Goal: Use online tool/utility: Use online tool/utility

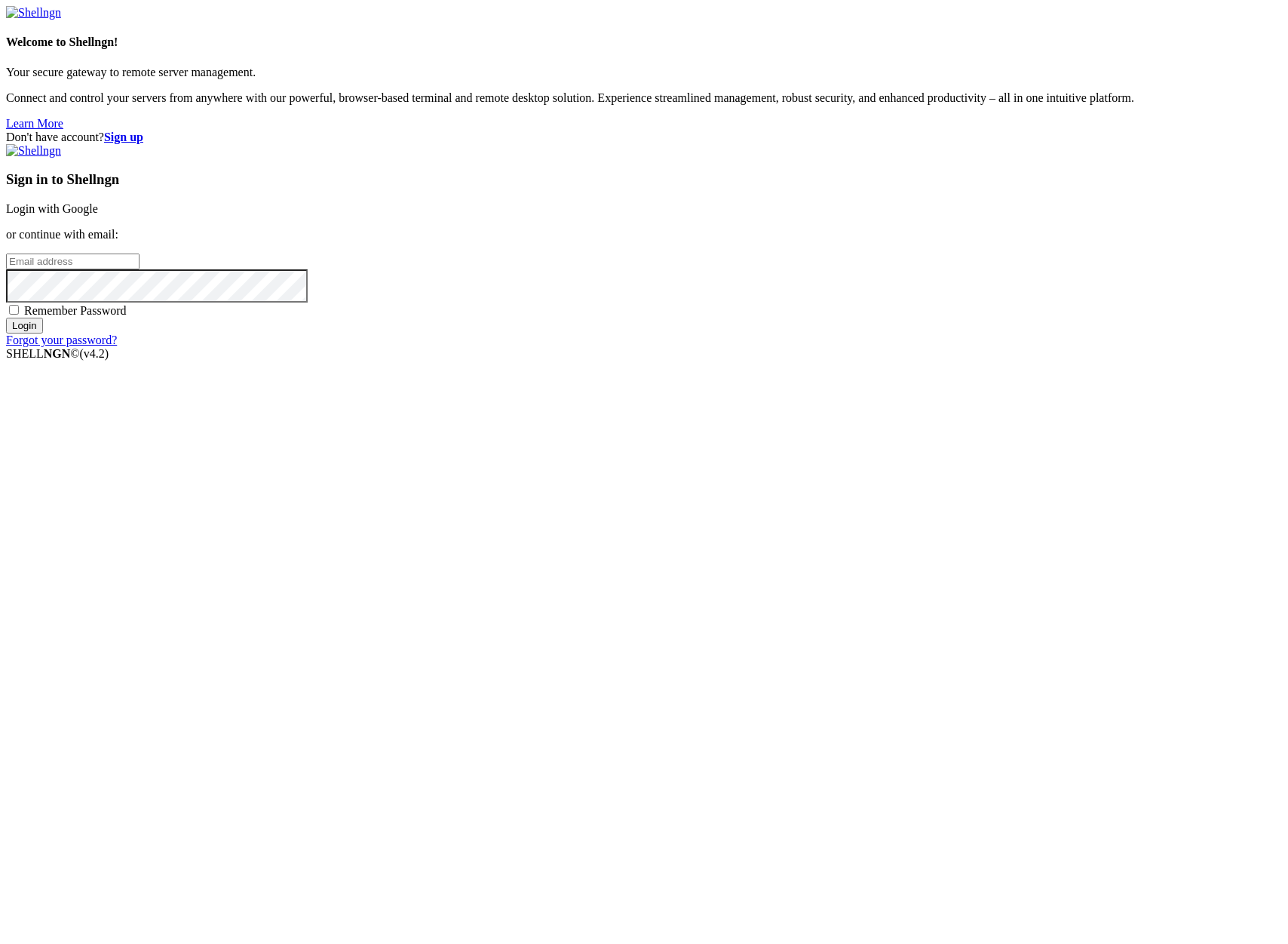
click at [140, 269] on input "email" at bounding box center [72, 261] width 133 height 16
type input "[PERSON_NAME][EMAIL_ADDRESS][DOMAIN_NAME]"
click at [6, 318] on input "Login" at bounding box center [23, 325] width 37 height 16
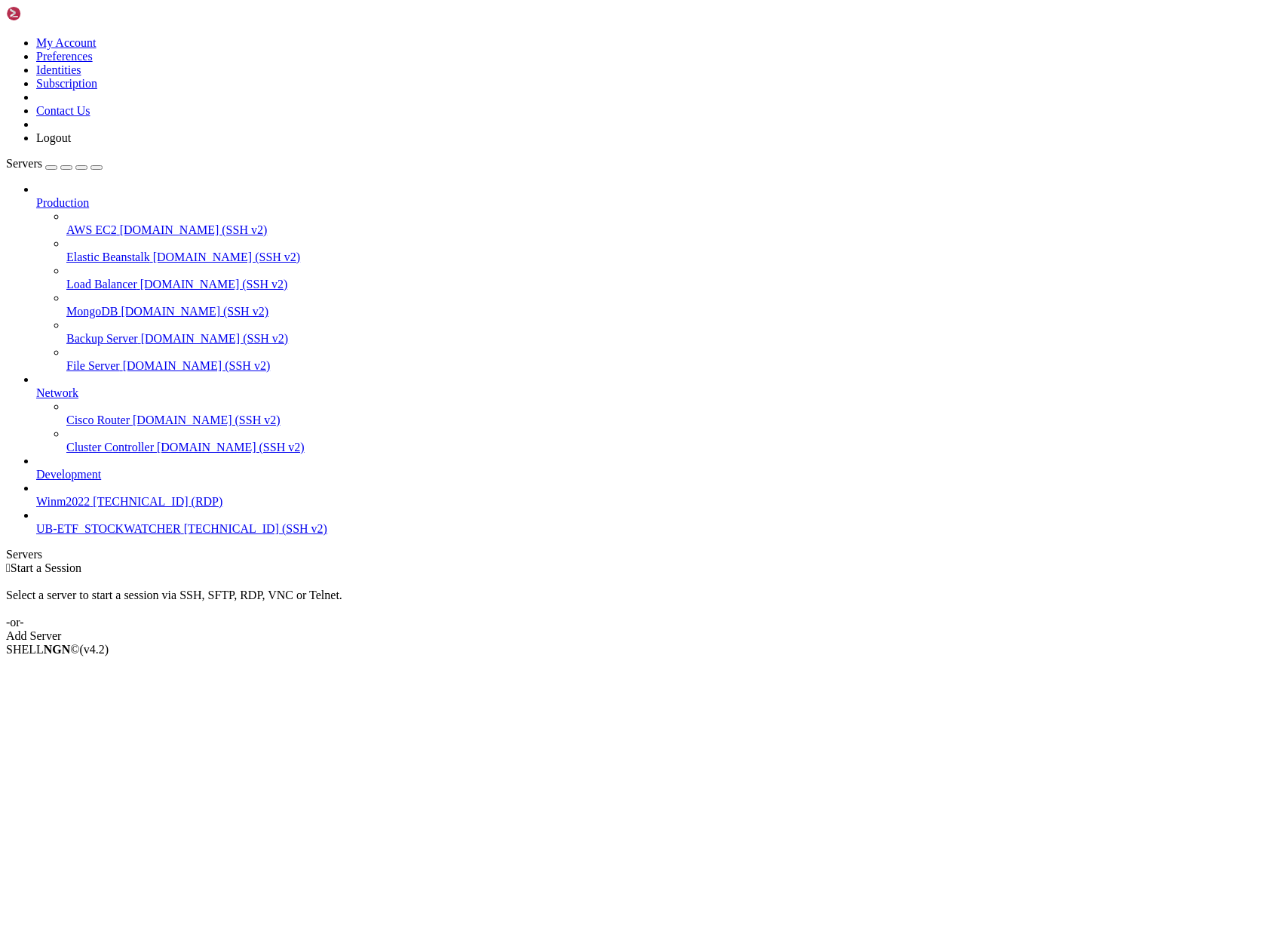
click at [184, 534] on span "[TECHNICAL_ID] (SSH v2)" at bounding box center [255, 529] width 143 height 13
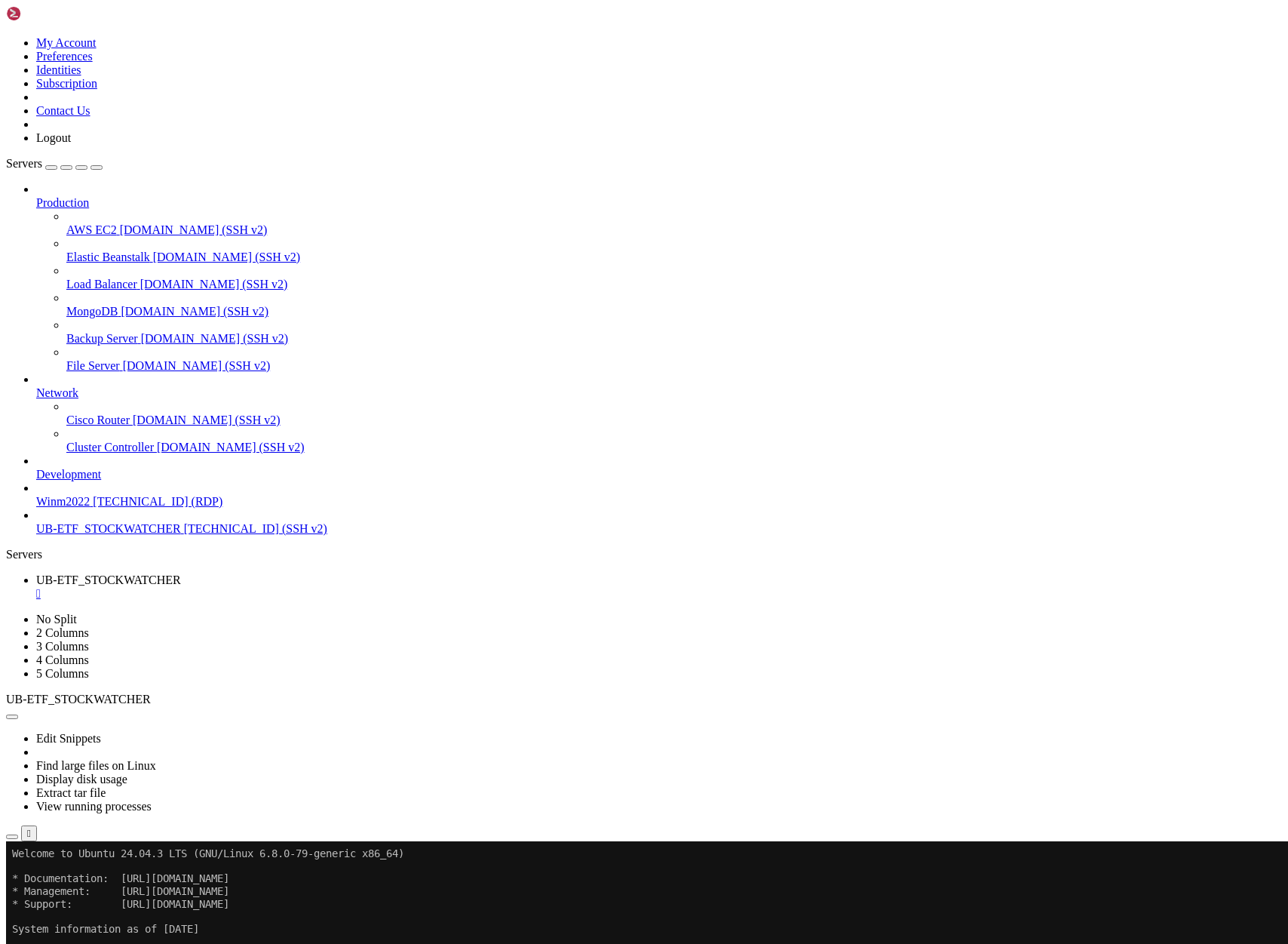
click at [110, 534] on span "UB-ETF_STOCKWATCHER" at bounding box center [109, 529] width 144 height 13
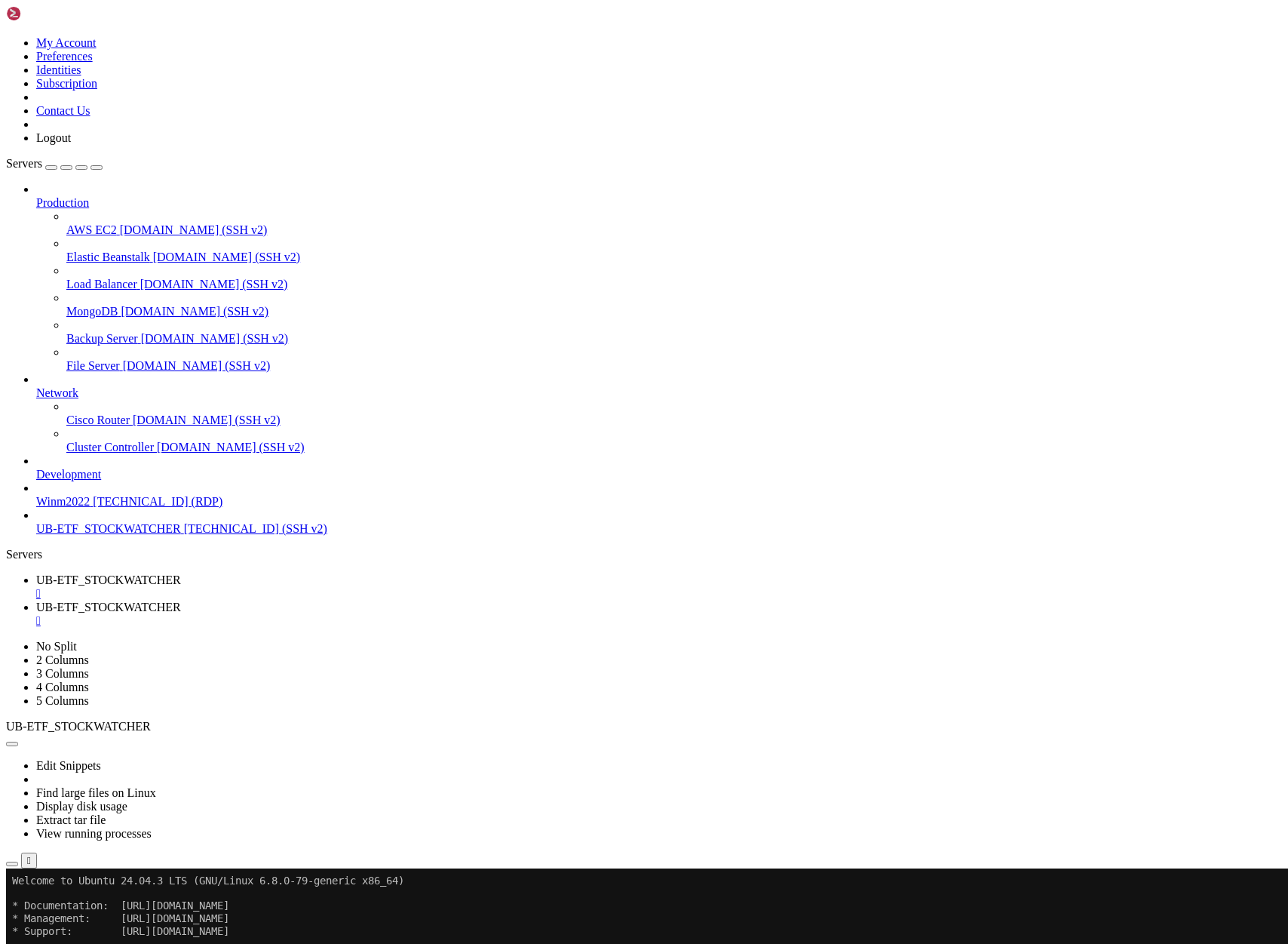
click at [181, 573] on span "UB-ETF_STOCKWATCHER" at bounding box center [109, 579] width 144 height 13
click at [181, 600] on span "UB-ETF_STOCKWATCHER" at bounding box center [109, 607] width 144 height 13
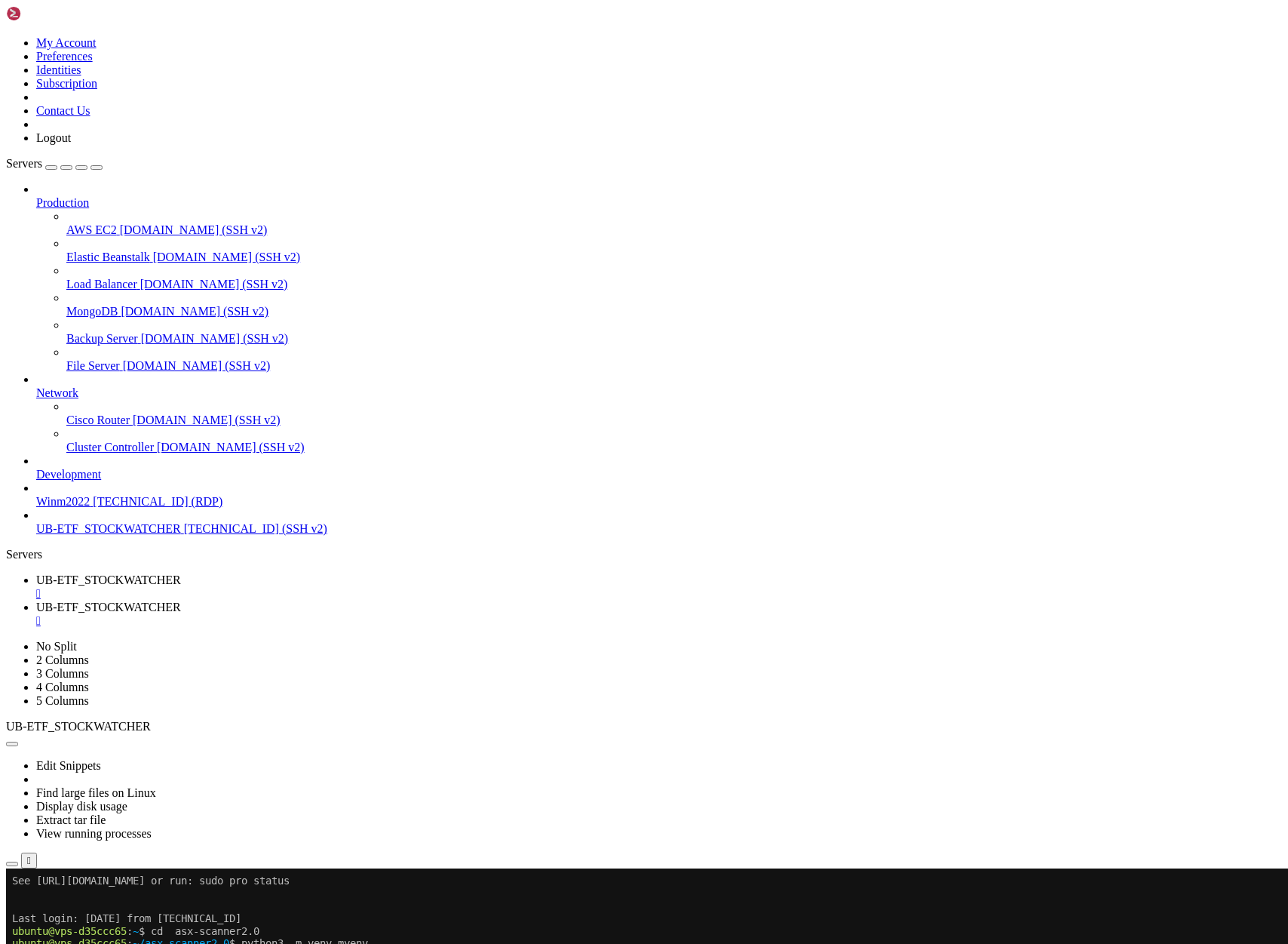
scroll to position [401, 0]
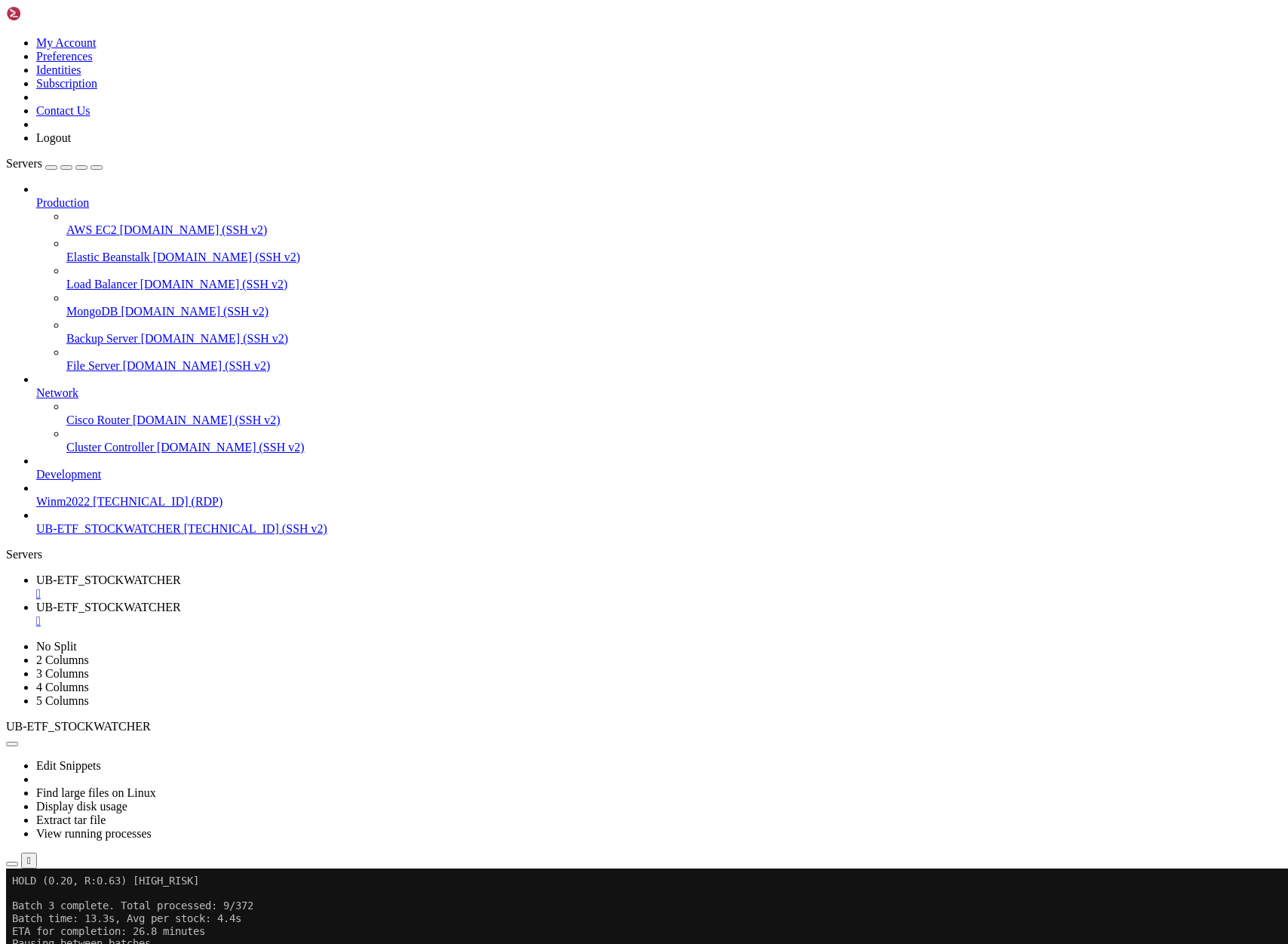
scroll to position [0, 0]
click at [181, 573] on span "UB-ETF_STOCKWATCHER" at bounding box center [109, 579] width 144 height 13
click at [181, 600] on span "UB-ETF_STOCKWATCHER" at bounding box center [109, 607] width 144 height 13
drag, startPoint x: 32, startPoint y: 1502, endPoint x: 611, endPoint y: 1847, distance: 674.0
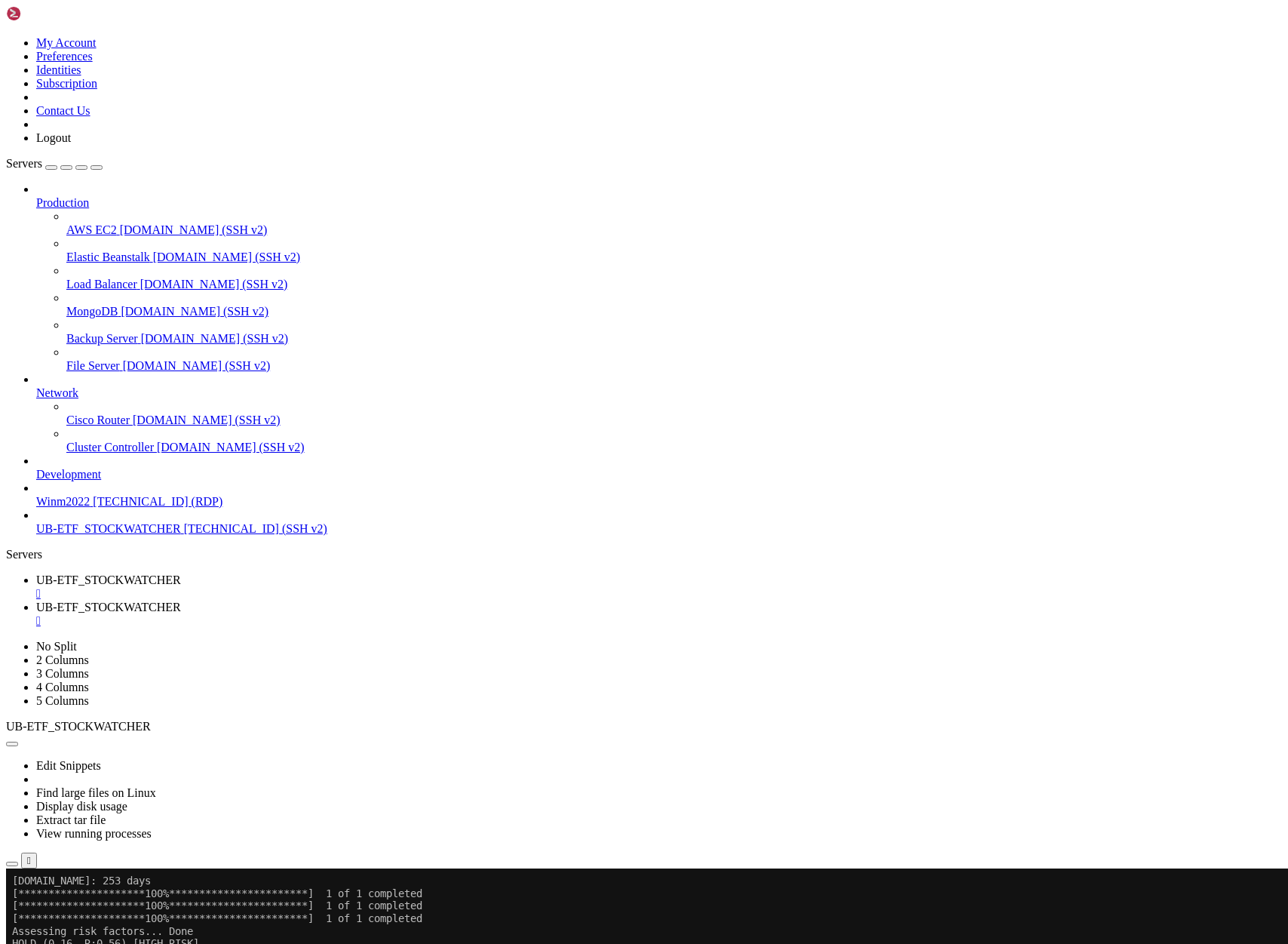
click at [181, 573] on span "UB-ETF_STOCKWATCHER" at bounding box center [109, 579] width 144 height 13
click at [181, 600] on span "UB-ETF_STOCKWATCHER" at bounding box center [109, 607] width 144 height 13
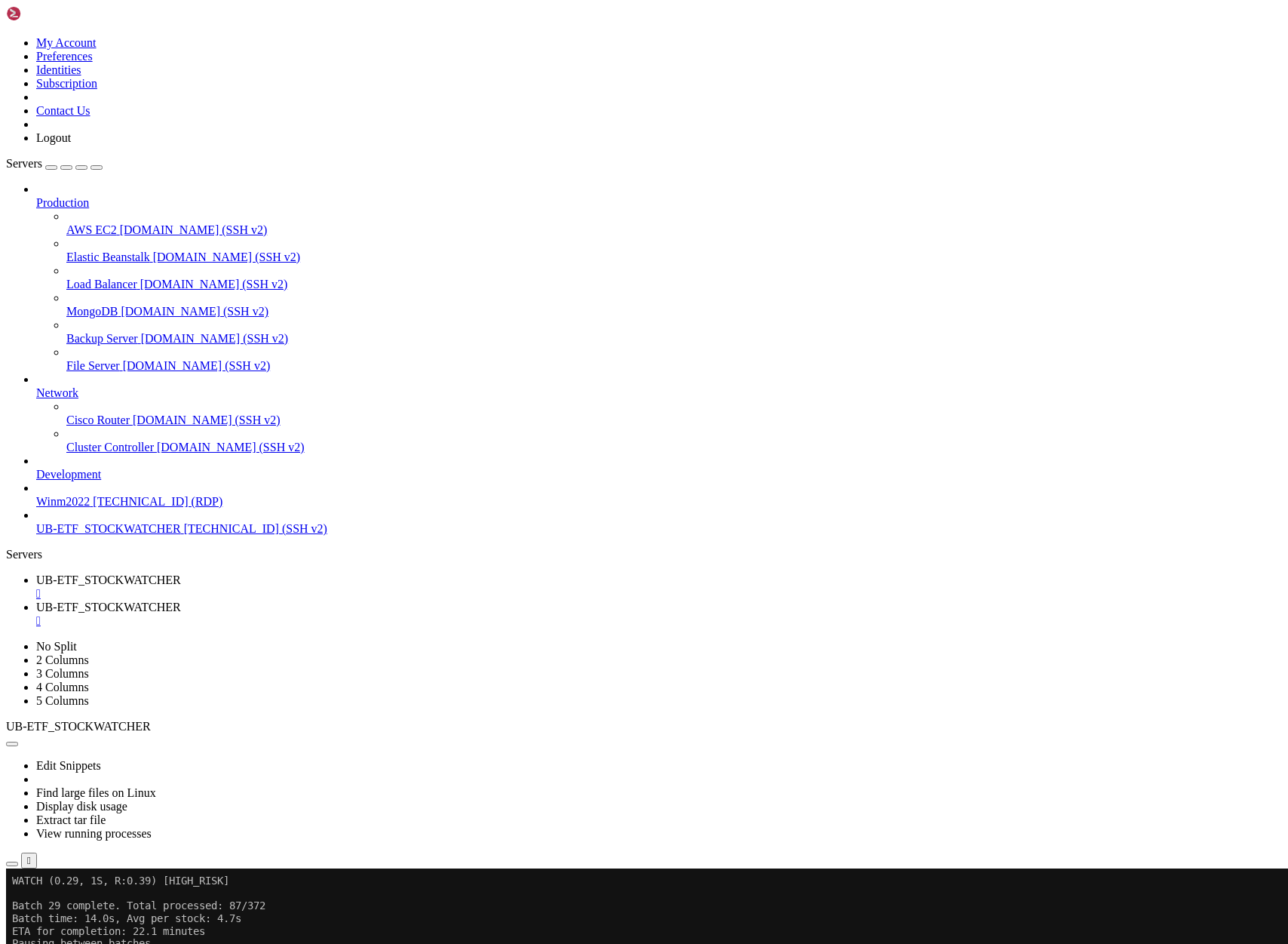
click at [181, 573] on span "UB-ETF_STOCKWATCHER" at bounding box center [109, 579] width 144 height 13
click at [181, 600] on span "UB-ETF_STOCKWATCHER" at bounding box center [109, 607] width 144 height 13
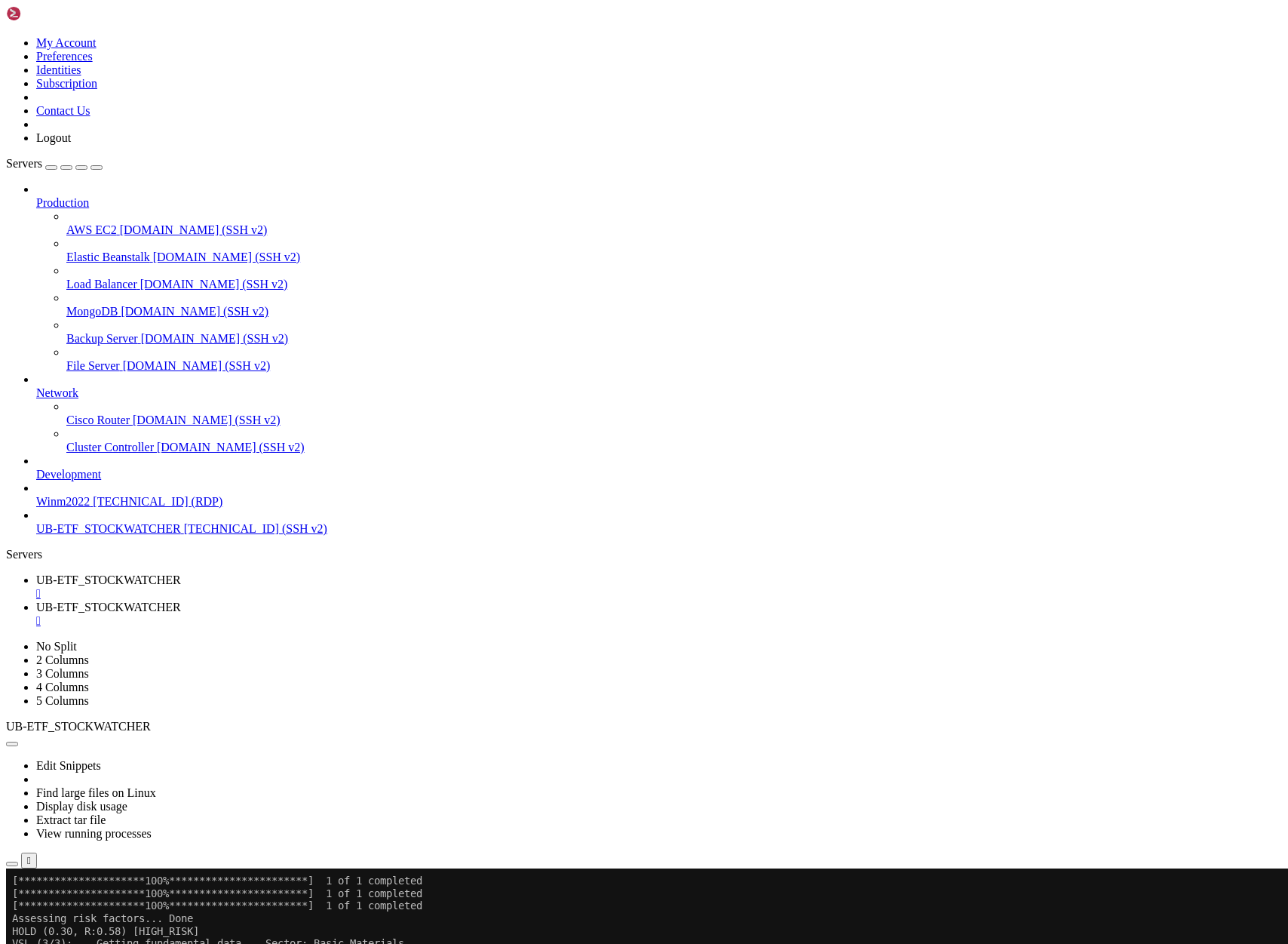
scroll to position [35764, 0]
click at [181, 573] on span "UB-ETF_STOCKWATCHER" at bounding box center [109, 579] width 144 height 13
drag, startPoint x: 365, startPoint y: 1650, endPoint x: 17, endPoint y: 1026, distance: 714.5
